Goal: Task Accomplishment & Management: Manage account settings

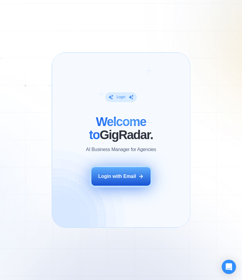
click at [116, 181] on button "Login with Email" at bounding box center [120, 176] width 59 height 19
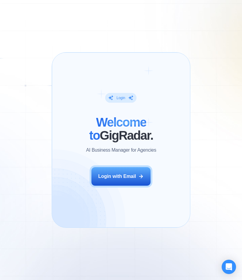
click at [127, 189] on div "Login ‍ Welcome to GigRadar. AI Business Manager for Agencies Login with Email …" at bounding box center [121, 140] width 139 height 176
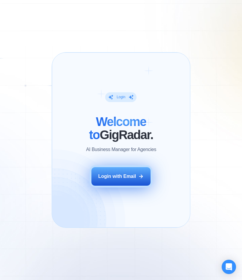
click at [127, 174] on div "Login with Email" at bounding box center [117, 176] width 38 height 7
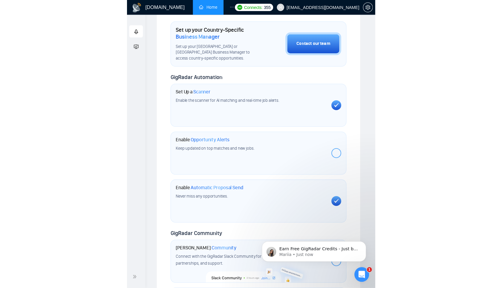
scroll to position [91, 0]
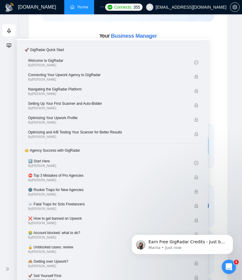
click at [10, 44] on icon "fund-projection-screen" at bounding box center [9, 45] width 5 height 5
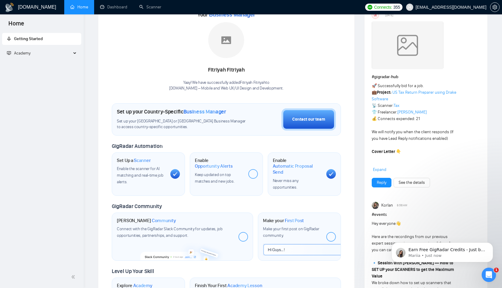
scroll to position [0, 0]
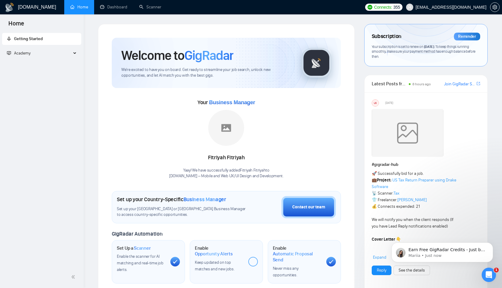
click at [75, 54] on div "Academy" at bounding box center [42, 53] width 80 height 12
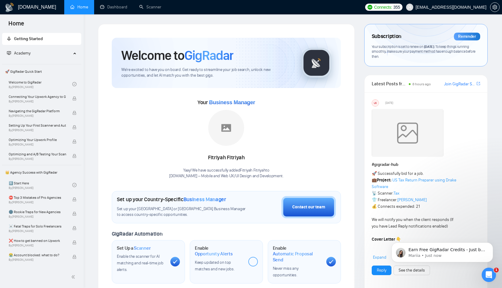
click at [75, 54] on div "Academy" at bounding box center [42, 53] width 80 height 12
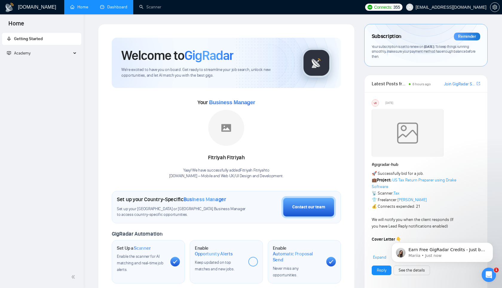
click at [115, 9] on link "Dashboard" at bounding box center [113, 6] width 27 height 5
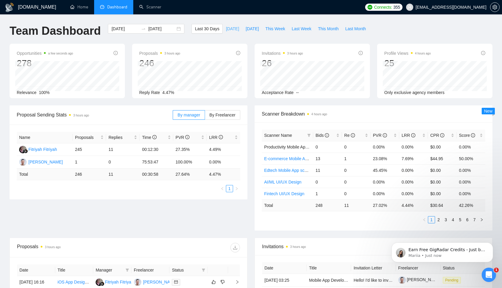
click at [229, 29] on span "Today" at bounding box center [232, 28] width 13 height 7
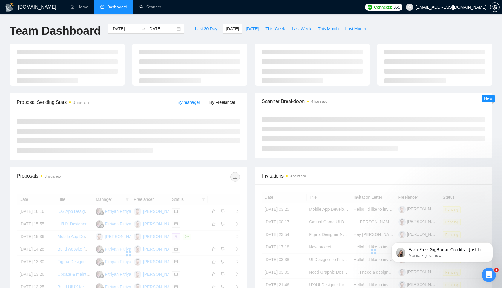
type input "2025-09-15"
